Goal: Information Seeking & Learning: Learn about a topic

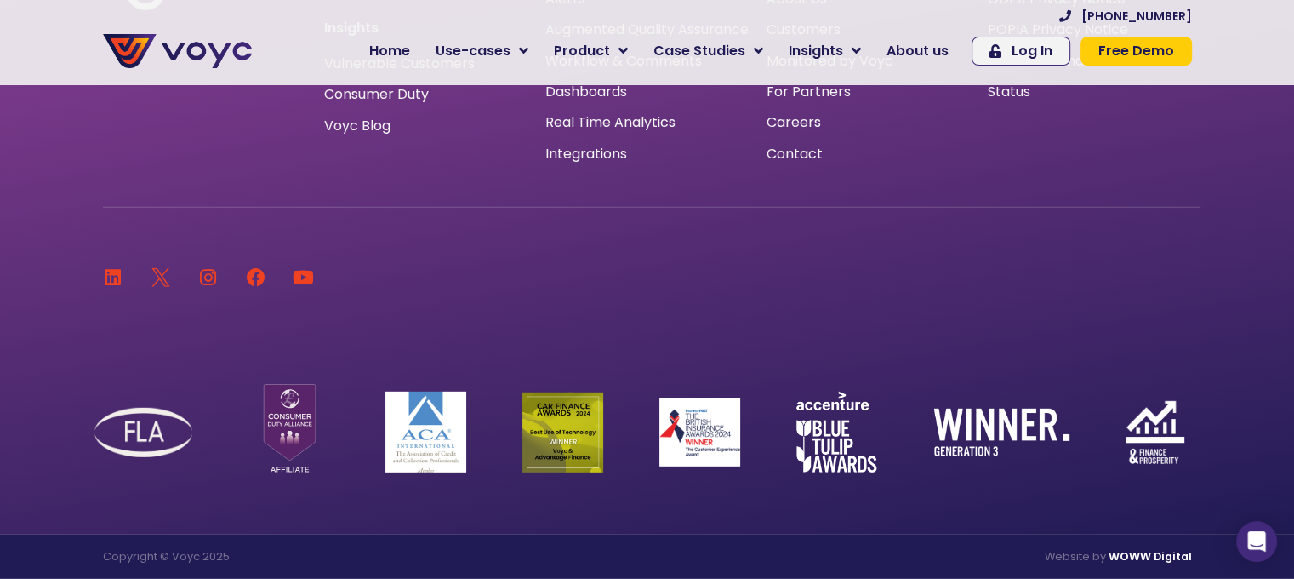
click at [180, 39] on img at bounding box center [177, 51] width 149 height 34
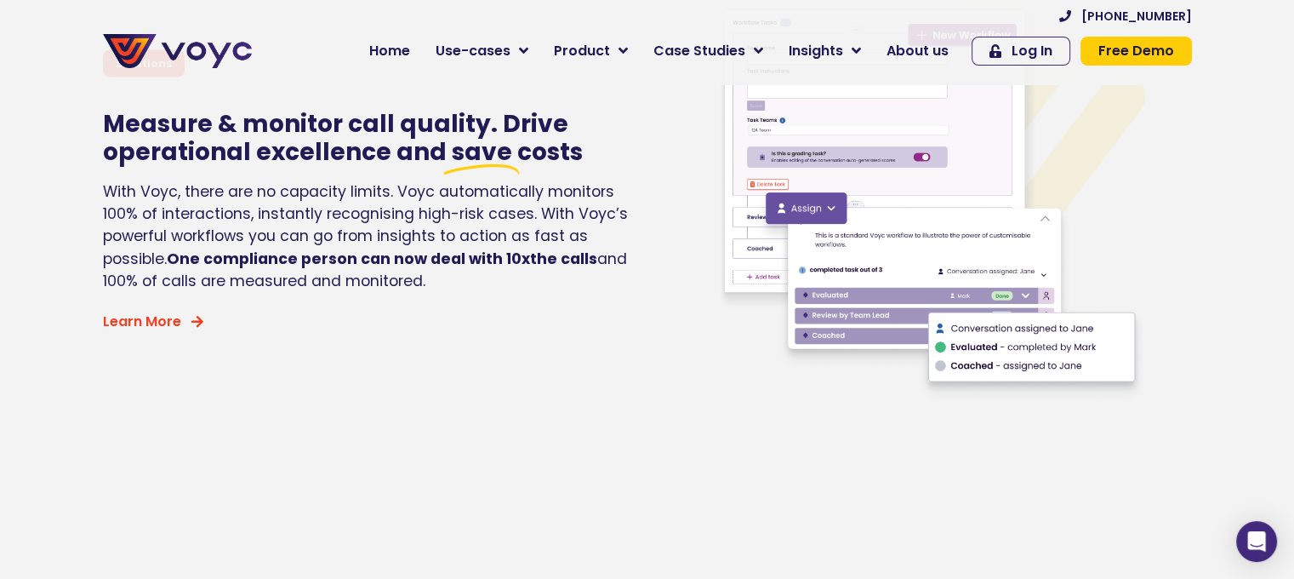
scroll to position [3298, 0]
click at [926, 52] on span "About us" at bounding box center [918, 51] width 62 height 20
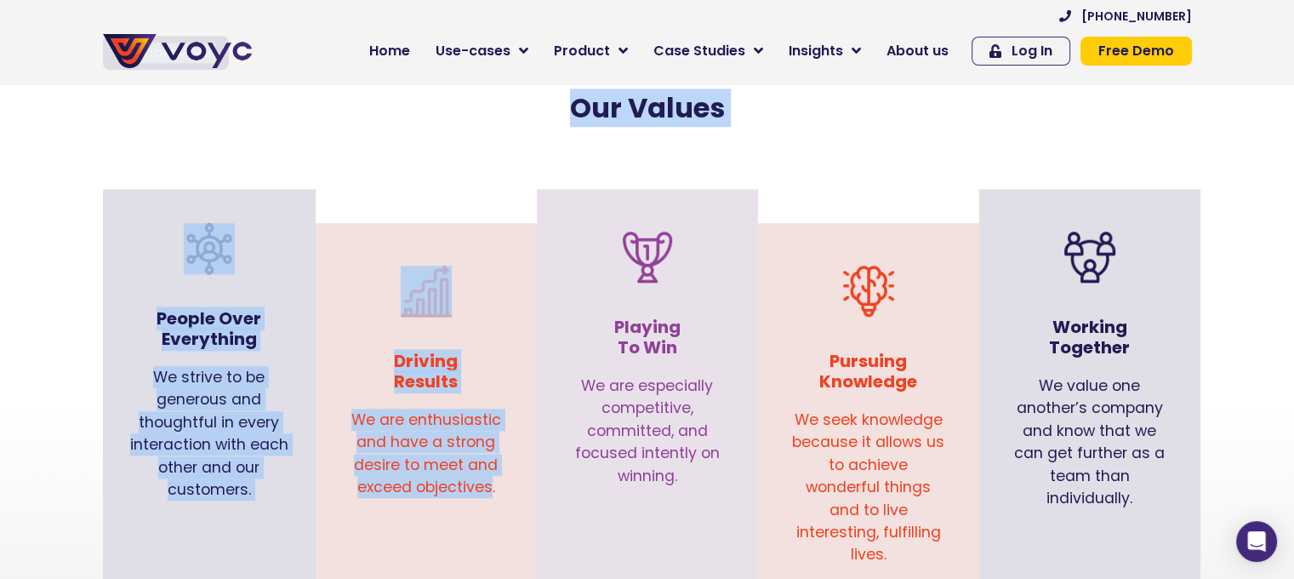
scroll to position [1699, 13]
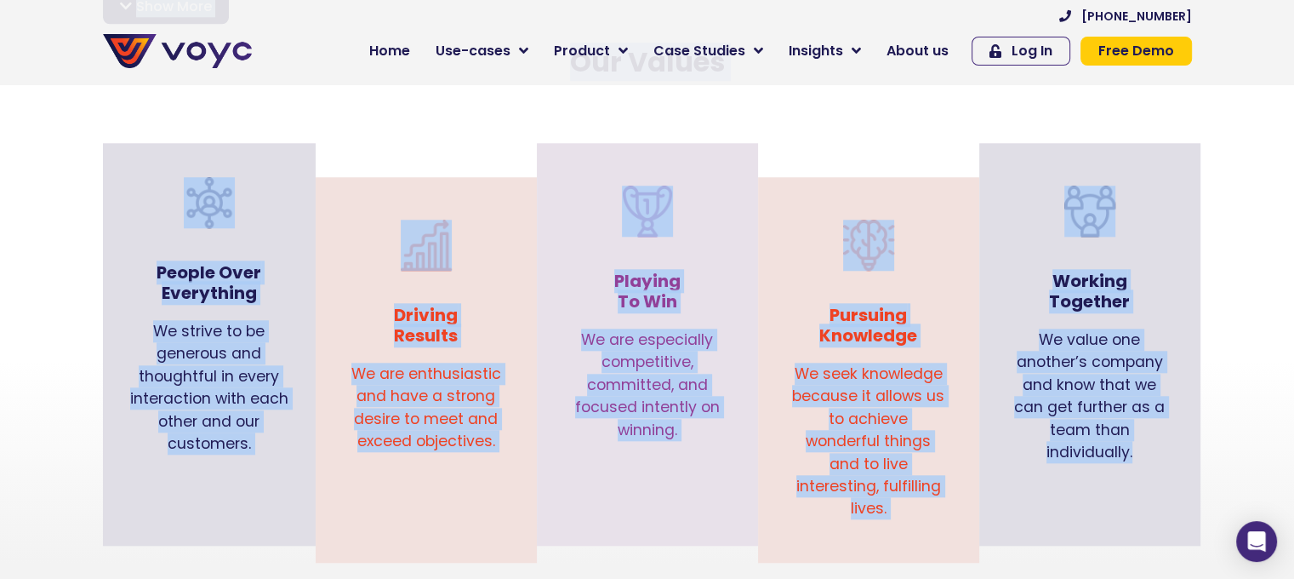
drag, startPoint x: 94, startPoint y: 191, endPoint x: 1152, endPoint y: 454, distance: 1091.0
copy div "Lorem Ipsu Dol Sita cons ad elitseddo ei temporin utl etdol mag aliquae adminim…"
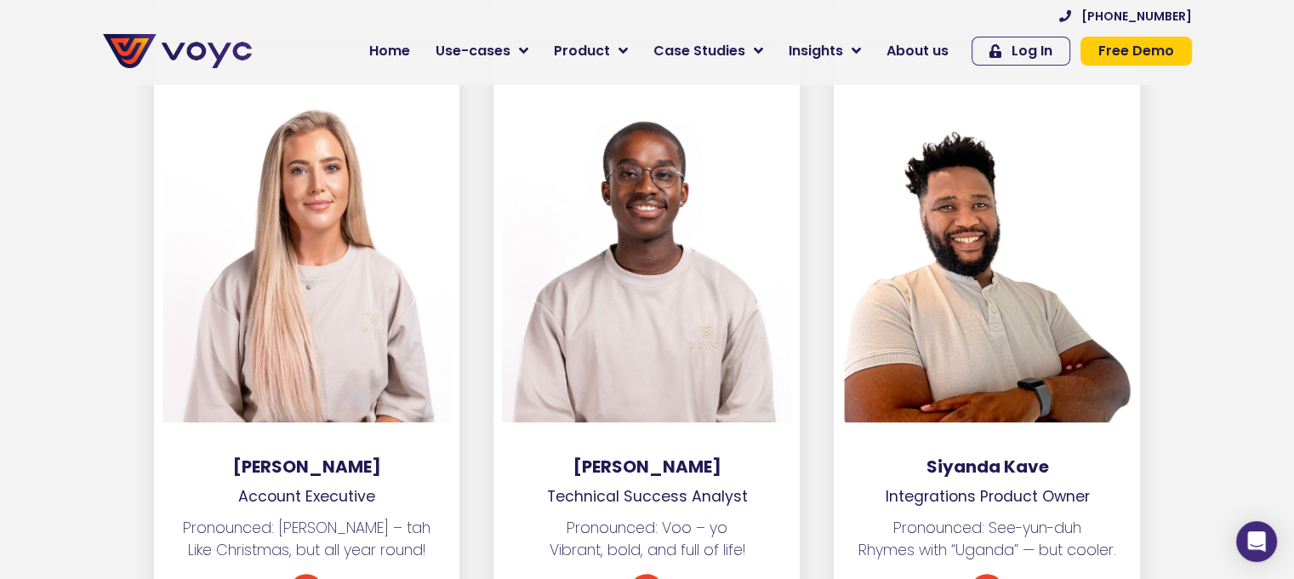
scroll to position [6862, 0]
